Goal: Task Accomplishment & Management: Complete application form

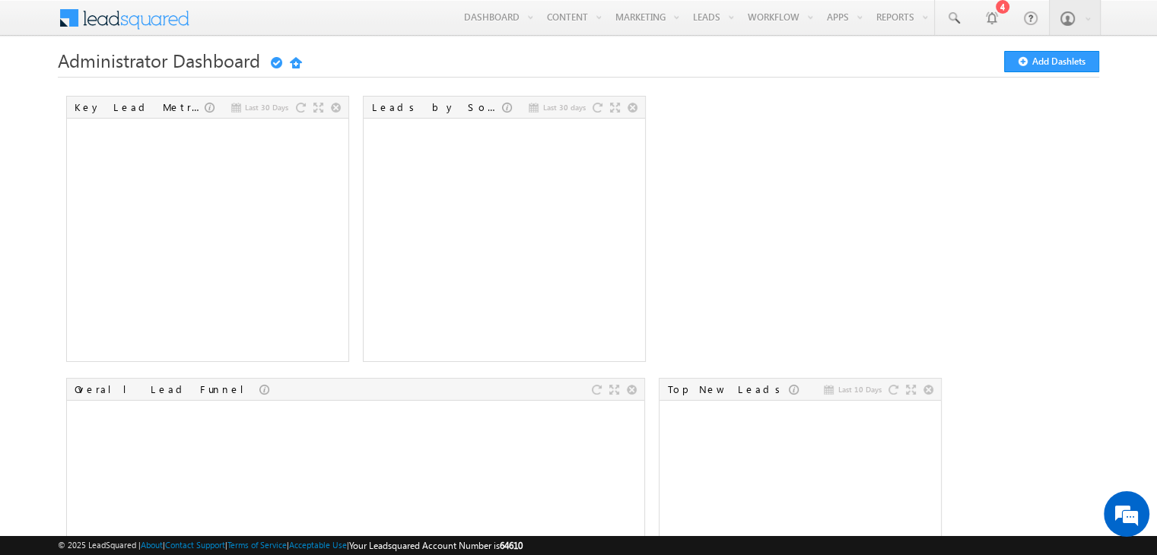
click at [0, 0] on link "Sign Out" at bounding box center [0, 0] width 0 height 0
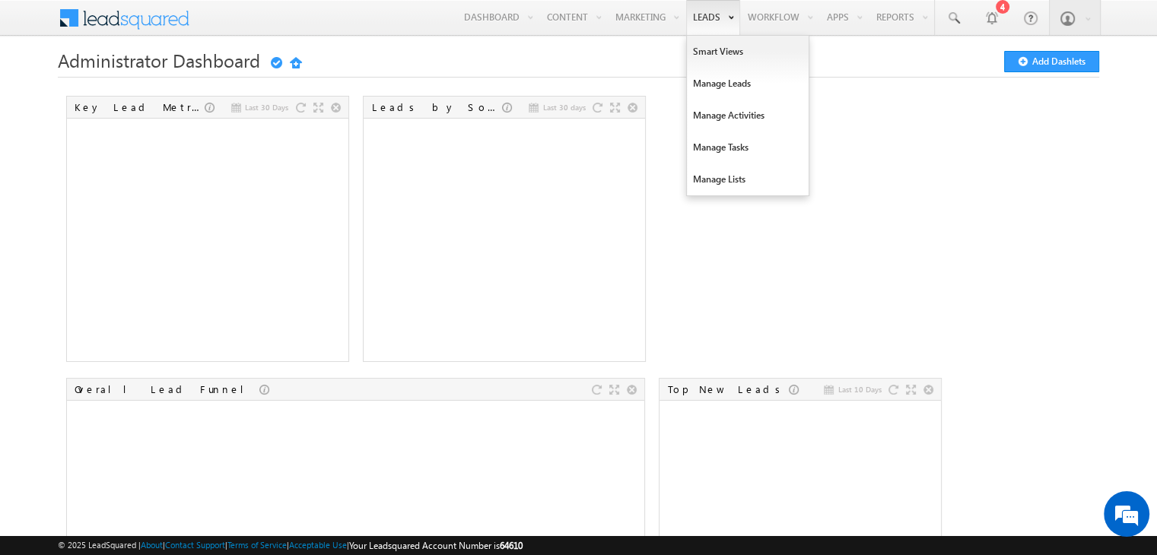
click at [693, 14] on link "Leads" at bounding box center [713, 17] width 54 height 35
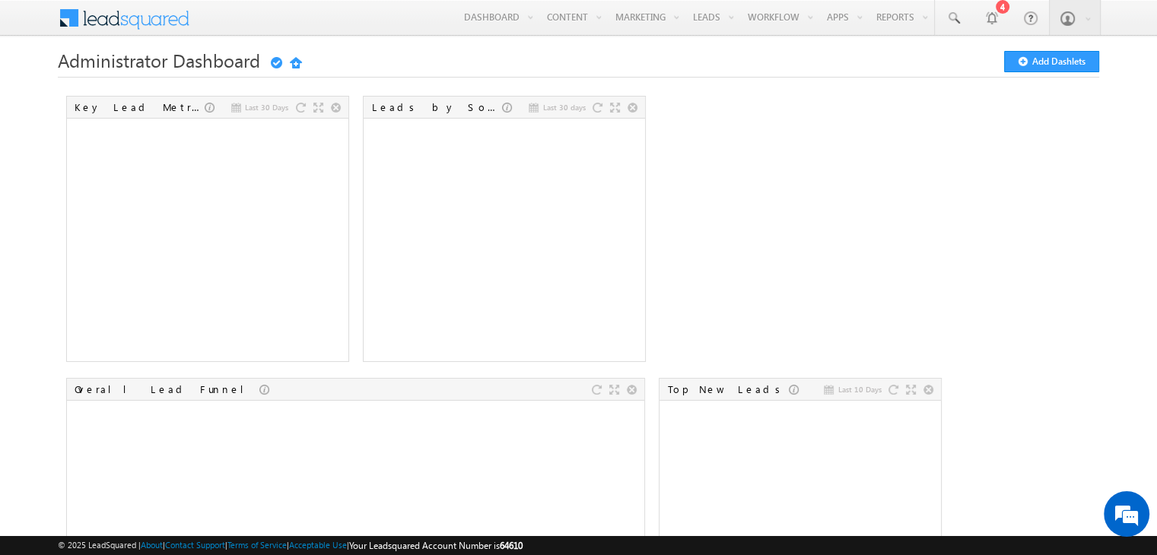
click at [0, 0] on link "Manage Leads" at bounding box center [0, 0] width 0 height 0
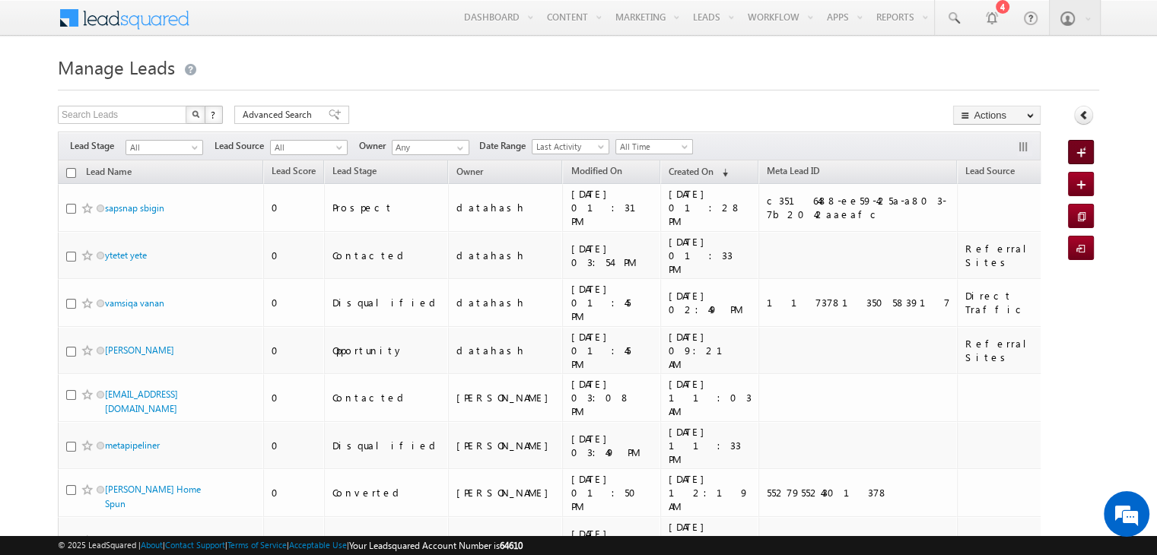
click at [1087, 151] on span at bounding box center [1084, 153] width 14 height 15
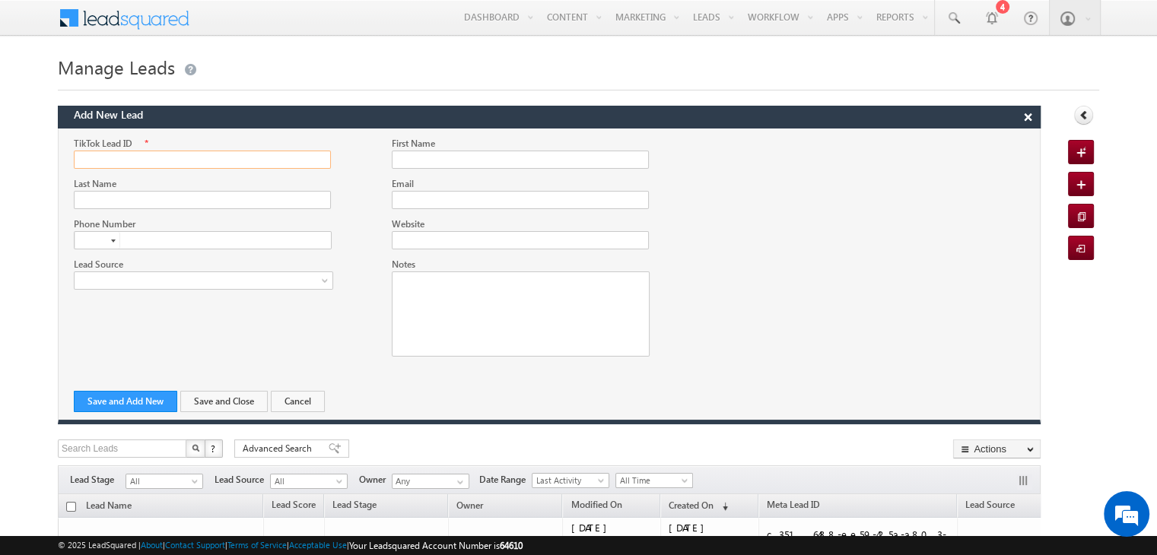
click at [177, 157] on input "TikTok Lead ID" at bounding box center [202, 160] width 257 height 18
click at [1023, 116] on button "×" at bounding box center [1028, 117] width 24 height 21
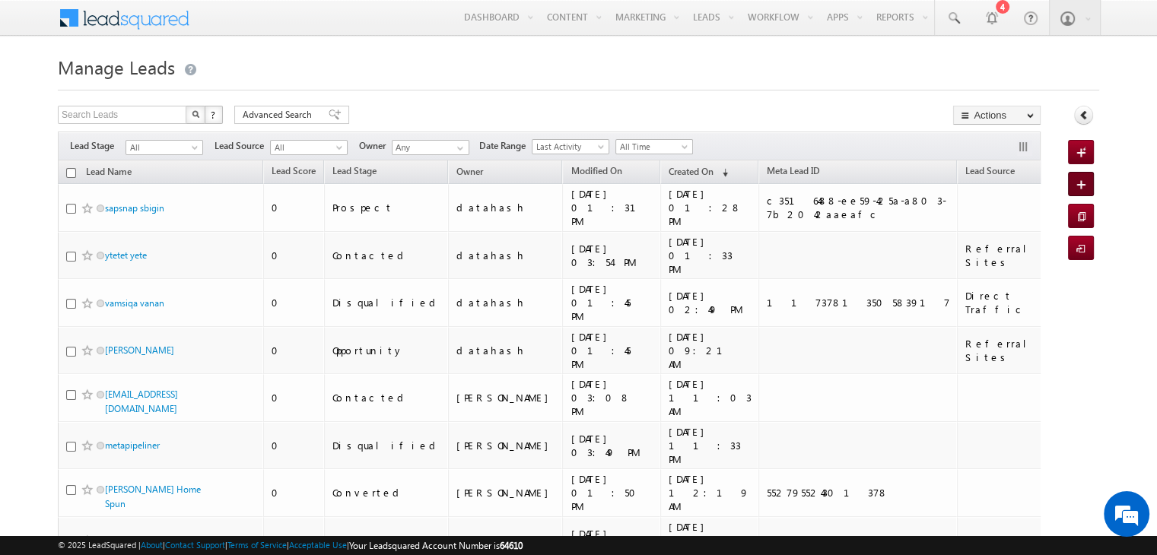
click at [1080, 182] on span at bounding box center [1084, 185] width 14 height 15
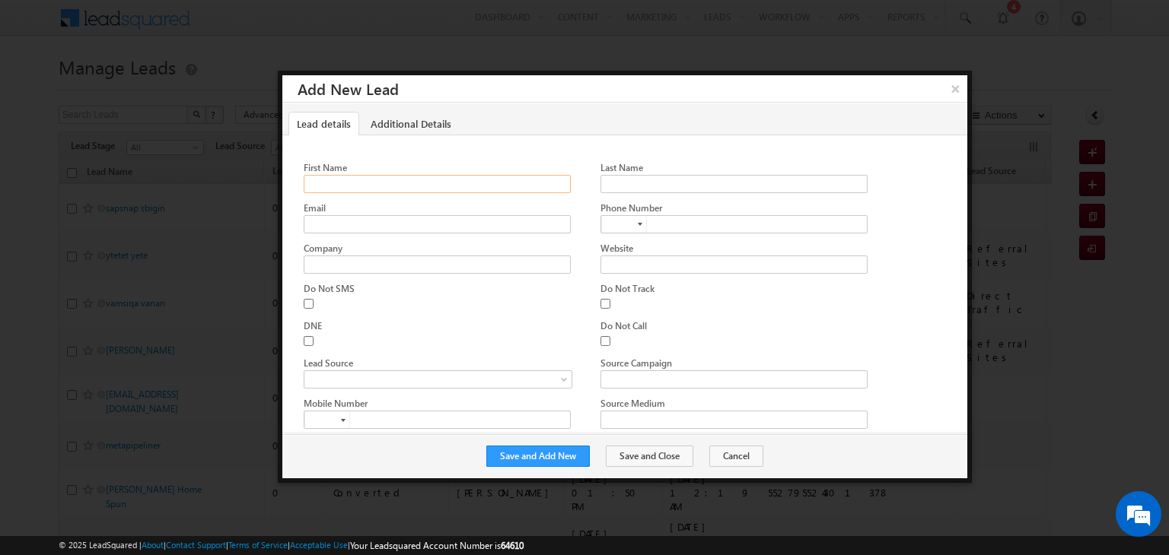
click at [376, 179] on input "First Name" at bounding box center [437, 184] width 266 height 18
type input "[PERSON_NAME]"
click at [364, 267] on input "Company" at bounding box center [437, 265] width 266 height 18
click at [368, 220] on input "Email" at bounding box center [437, 224] width 266 height 18
type input "[EMAIL_ADDRESS][DOMAIN_NAME]"
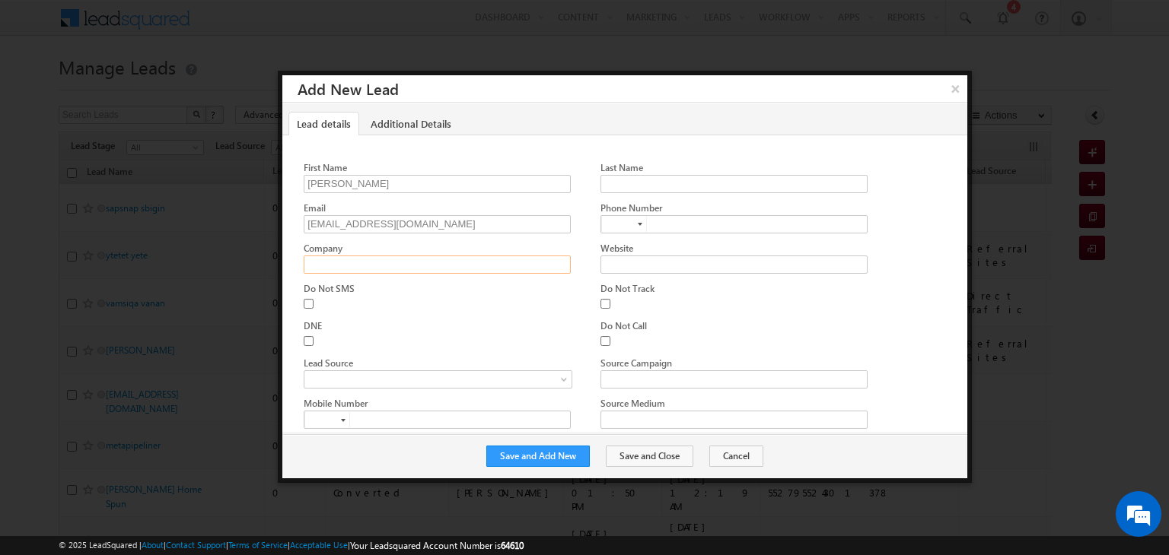
click at [368, 268] on input "Company" at bounding box center [437, 265] width 266 height 18
drag, startPoint x: 345, startPoint y: 258, endPoint x: 159, endPoint y: 247, distance: 185.9
click at [159, 247] on body "Menu datahash tagha [DOMAIN_NAME] tegra tions @data hash. com" at bounding box center [584, 502] width 1169 height 1004
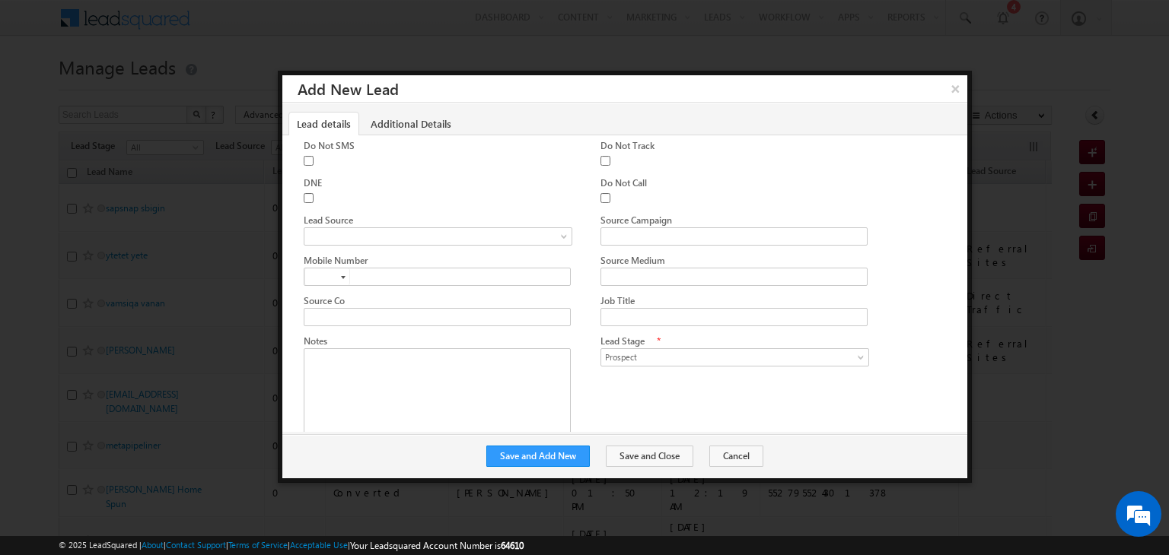
scroll to position [152, 0]
type input "datasquare"
click at [522, 224] on span at bounding box center [433, 228] width 259 height 14
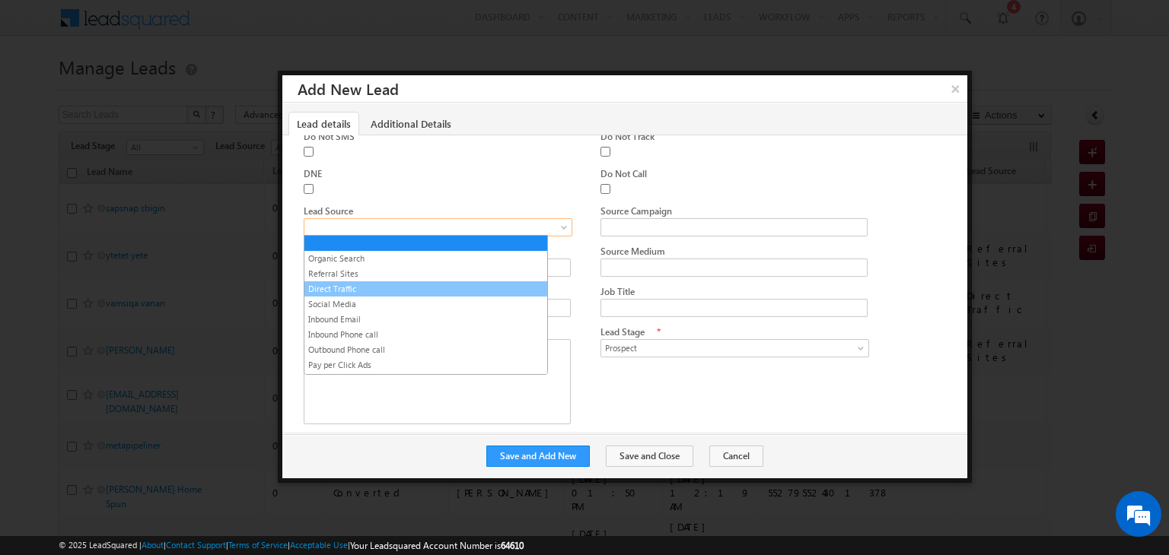
click at [444, 284] on link "Direct Traffic" at bounding box center [425, 289] width 243 height 14
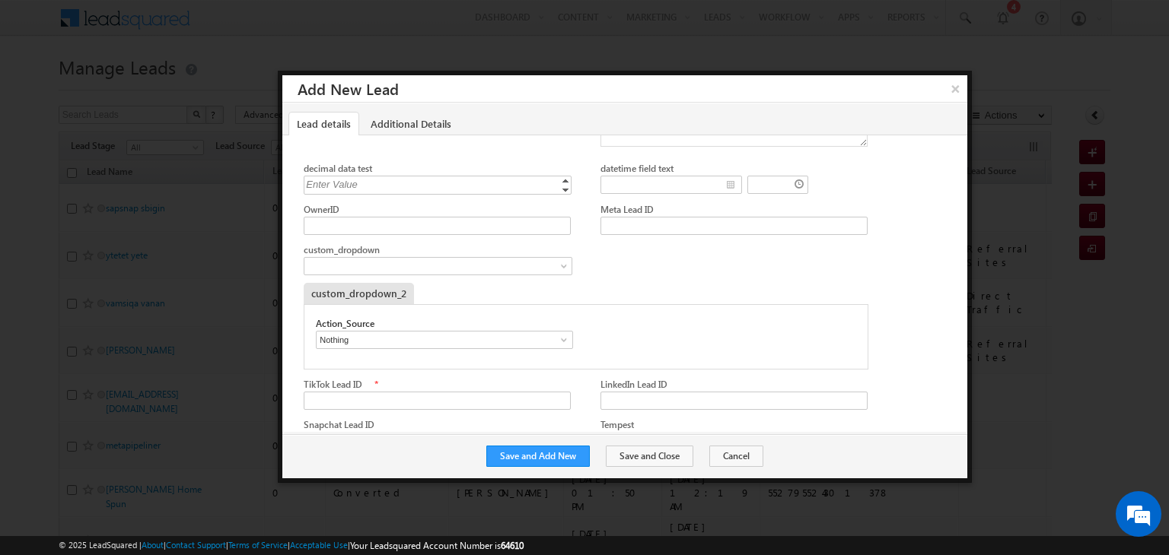
scroll to position [609, 0]
click at [685, 216] on input "Meta Lead ID" at bounding box center [733, 225] width 266 height 18
type input "376776194793686"
click at [377, 391] on input "TikTok Lead ID" at bounding box center [437, 400] width 266 height 18
click at [508, 396] on input "TikTok Lead ID" at bounding box center [437, 400] width 266 height 18
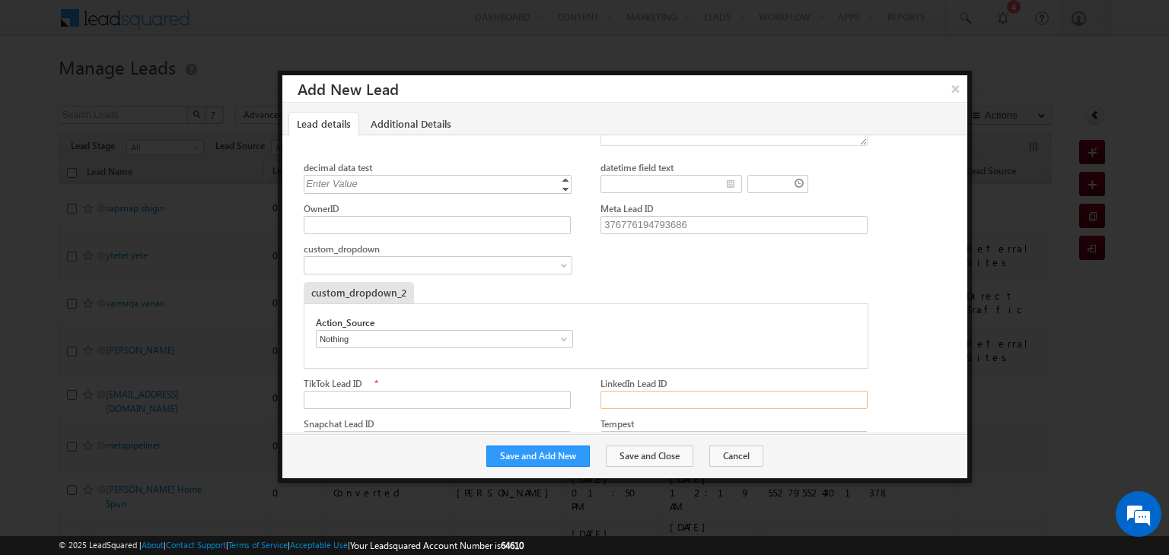
click at [634, 397] on input "LinkedIn Lead ID" at bounding box center [733, 400] width 266 height 18
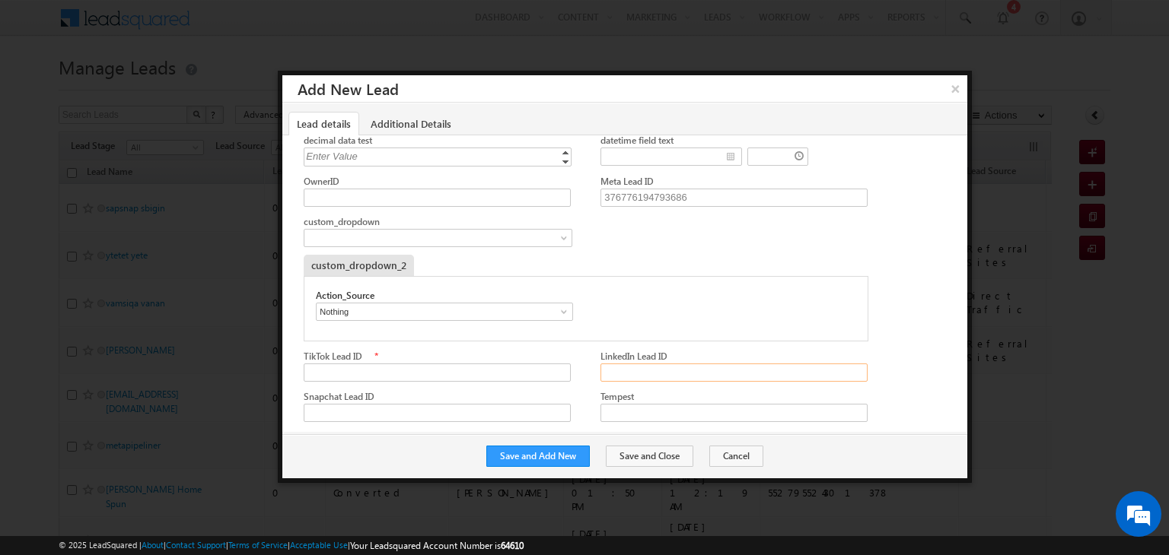
scroll to position [637, 0]
click at [424, 369] on input "TikTok Lead ID" at bounding box center [437, 372] width 266 height 18
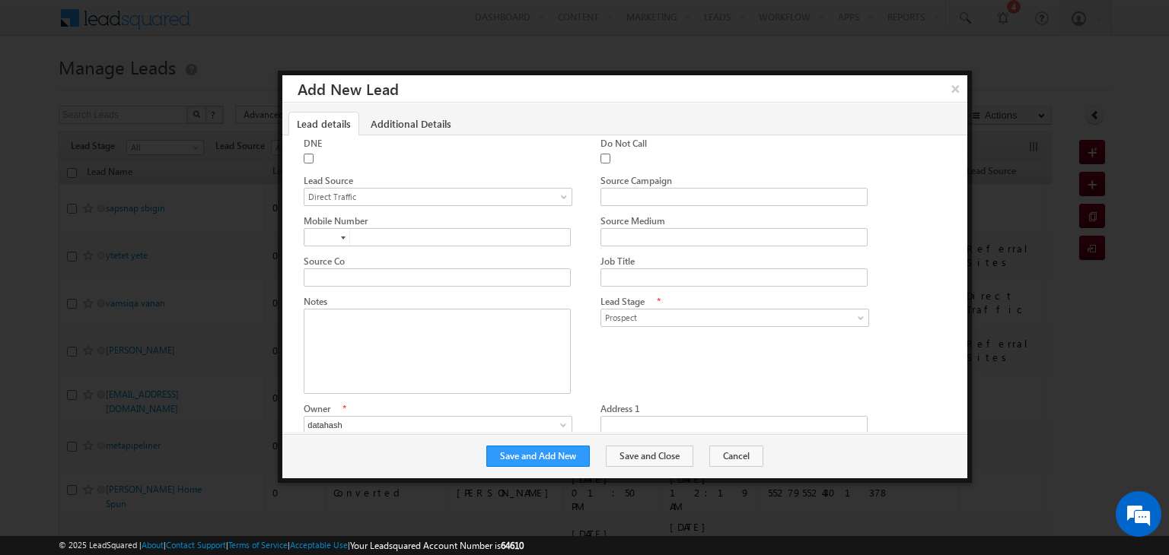
scroll to position [180, 0]
type input "756325689625689"
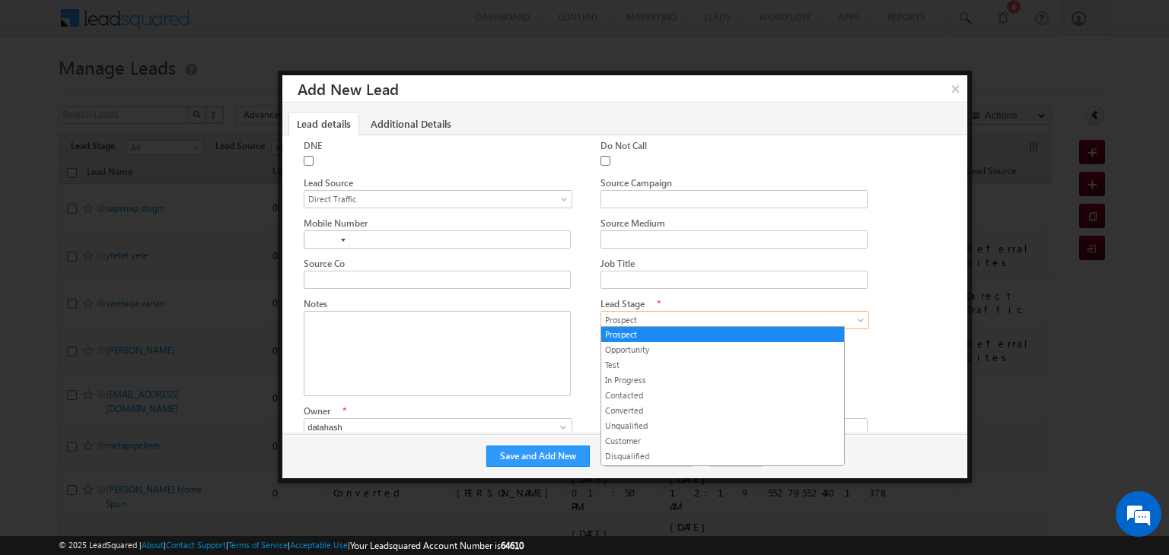
click at [702, 316] on span "Prospect" at bounding box center [730, 320] width 259 height 14
click at [663, 409] on link "Converted" at bounding box center [722, 411] width 243 height 14
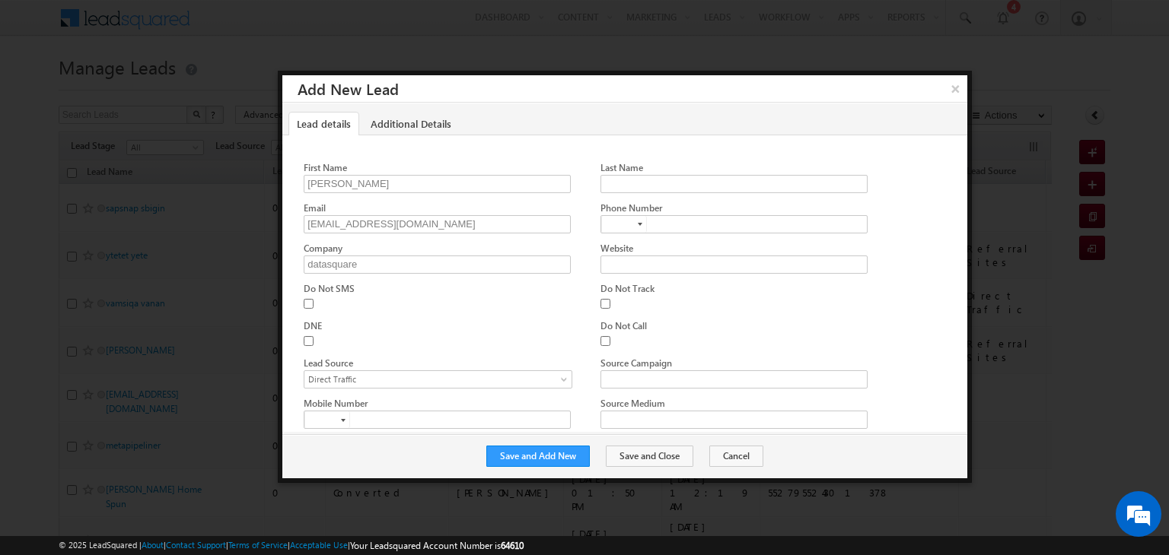
scroll to position [0, 0]
click at [649, 184] on input "Last Name" at bounding box center [733, 184] width 266 height 18
type input "k"
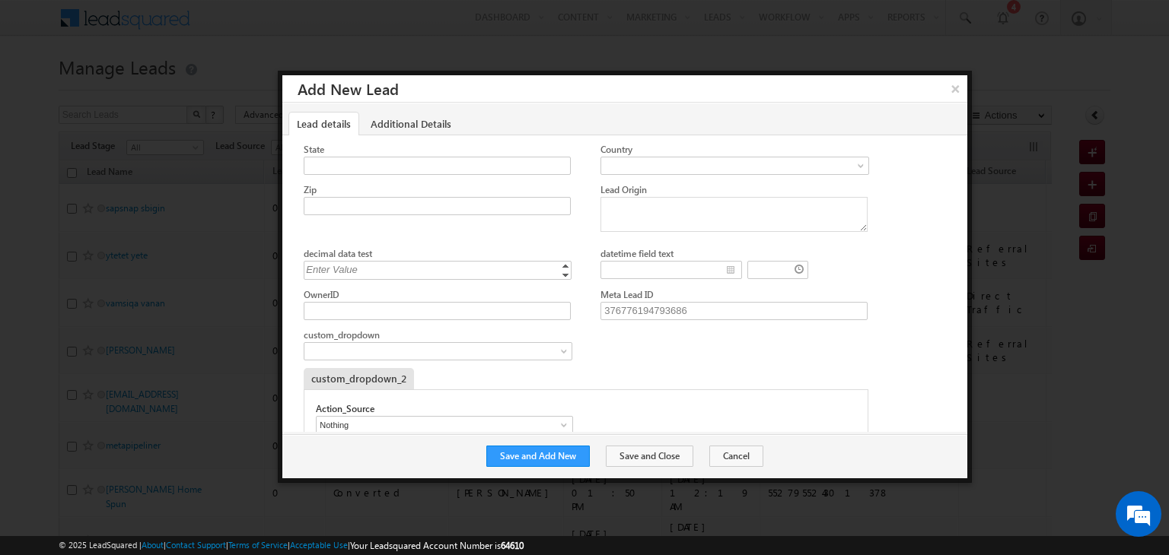
scroll to position [637, 0]
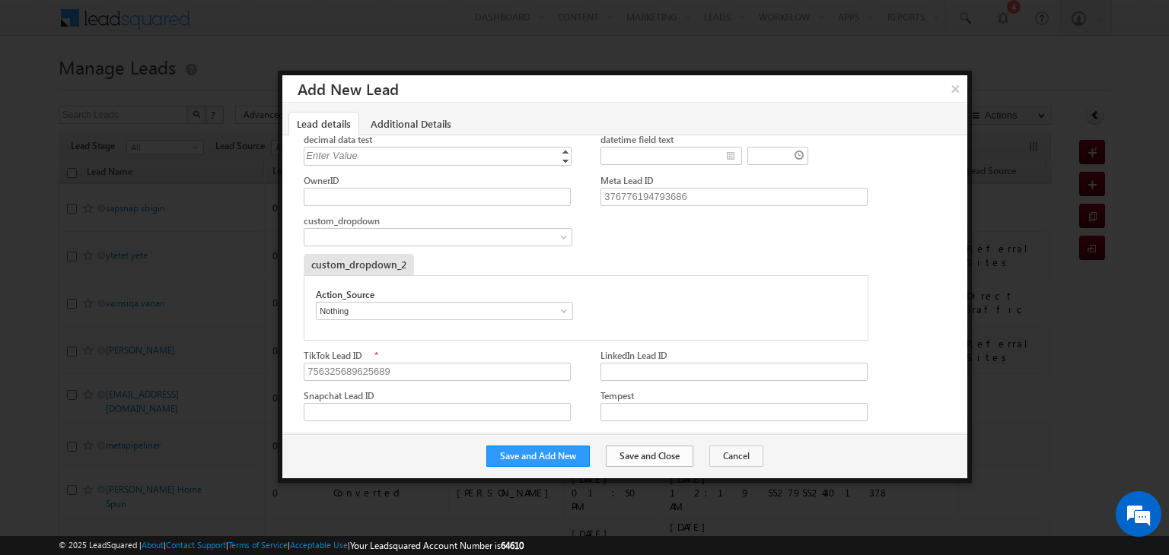
type input "sinha"
click at [650, 459] on button "Save and Close" at bounding box center [649, 456] width 87 height 21
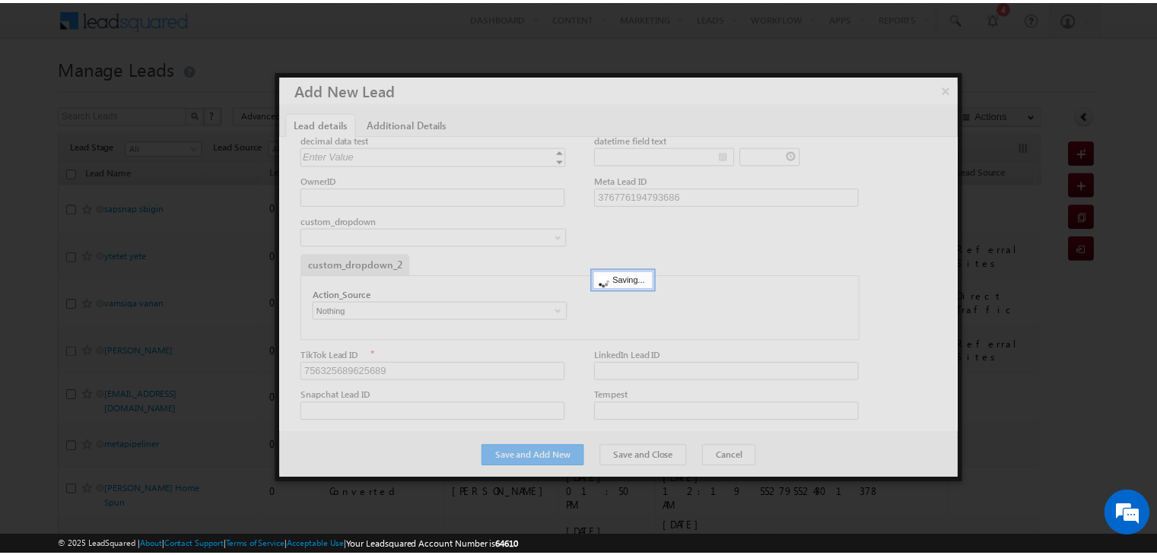
scroll to position [0, 0]
